Goal: Information Seeking & Learning: Check status

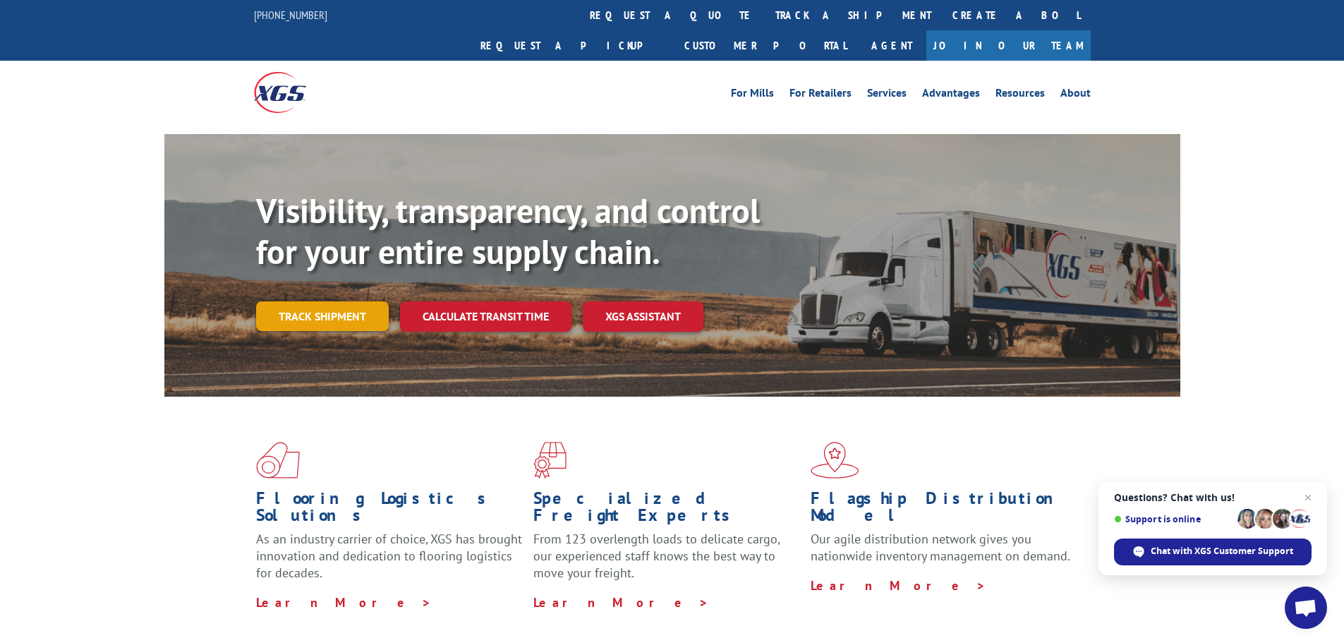
click at [358, 301] on link "Track shipment" at bounding box center [322, 316] width 133 height 30
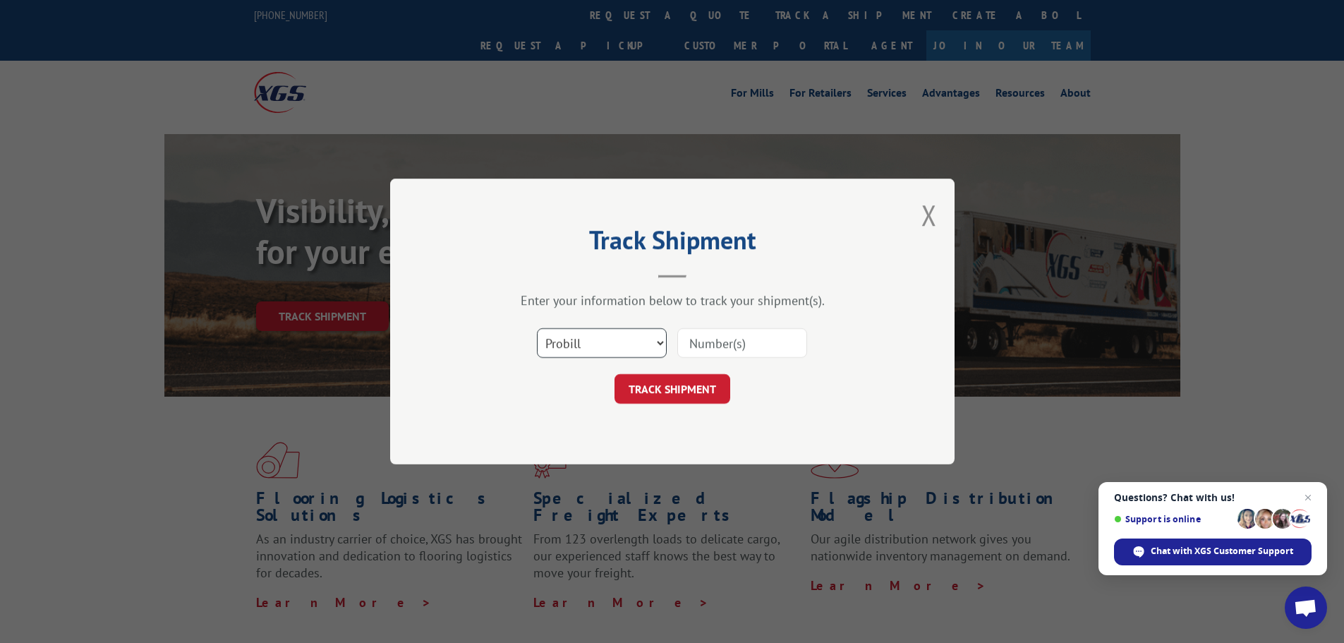
click at [593, 344] on select "Select category... Probill BOL PO" at bounding box center [602, 343] width 130 height 30
select select "bol"
click at [537, 328] on select "Select category... Probill BOL PO" at bounding box center [602, 343] width 130 height 30
click at [690, 332] on input at bounding box center [742, 343] width 130 height 30
paste input "7028528"
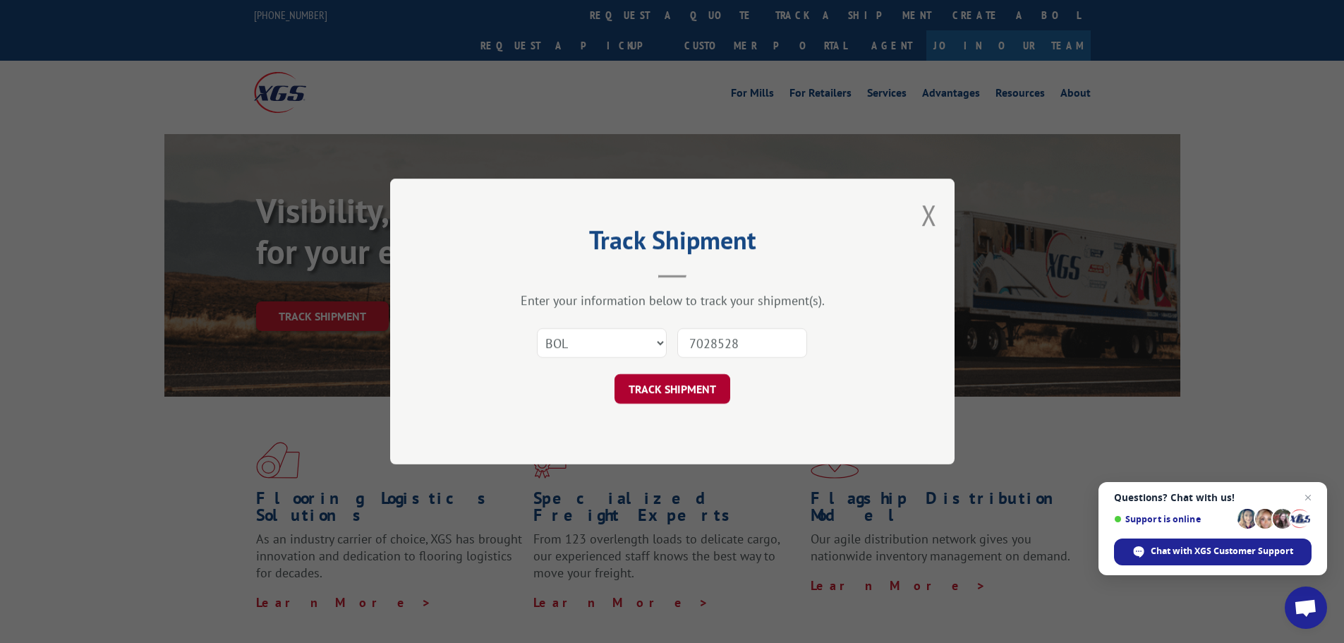
type input "7028528"
click at [696, 387] on button "TRACK SHIPMENT" at bounding box center [673, 389] width 116 height 30
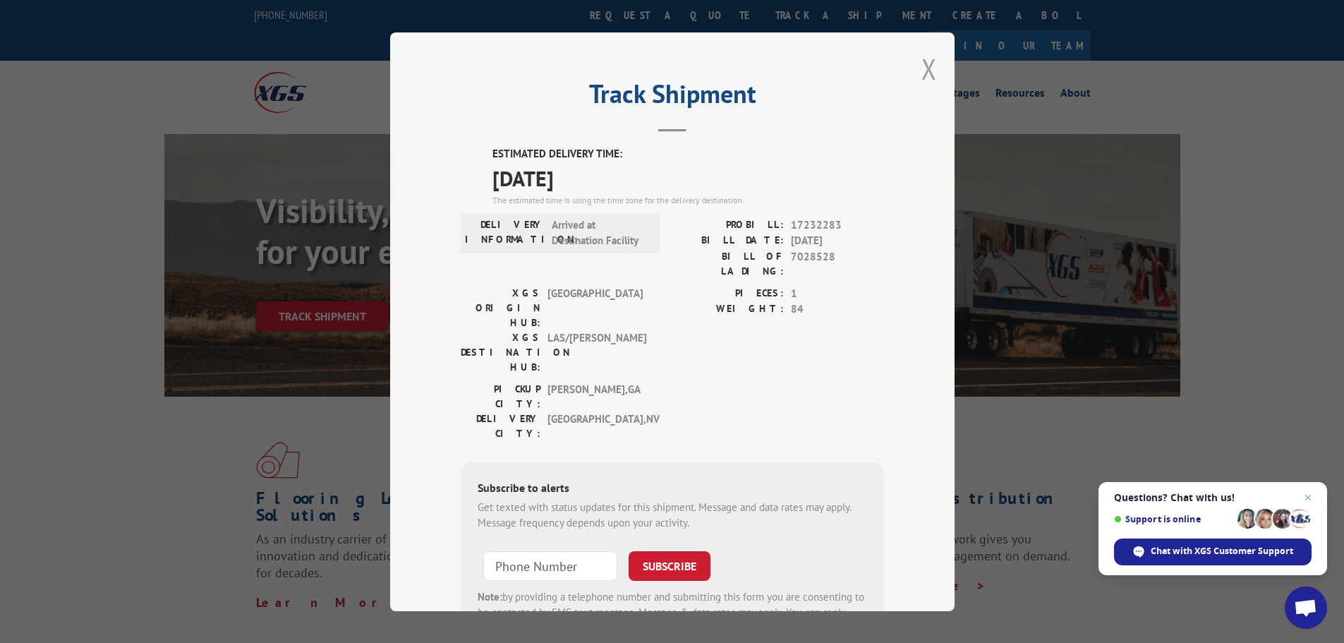
click at [926, 73] on button "Close modal" at bounding box center [929, 68] width 16 height 37
